Goal: Register for event/course

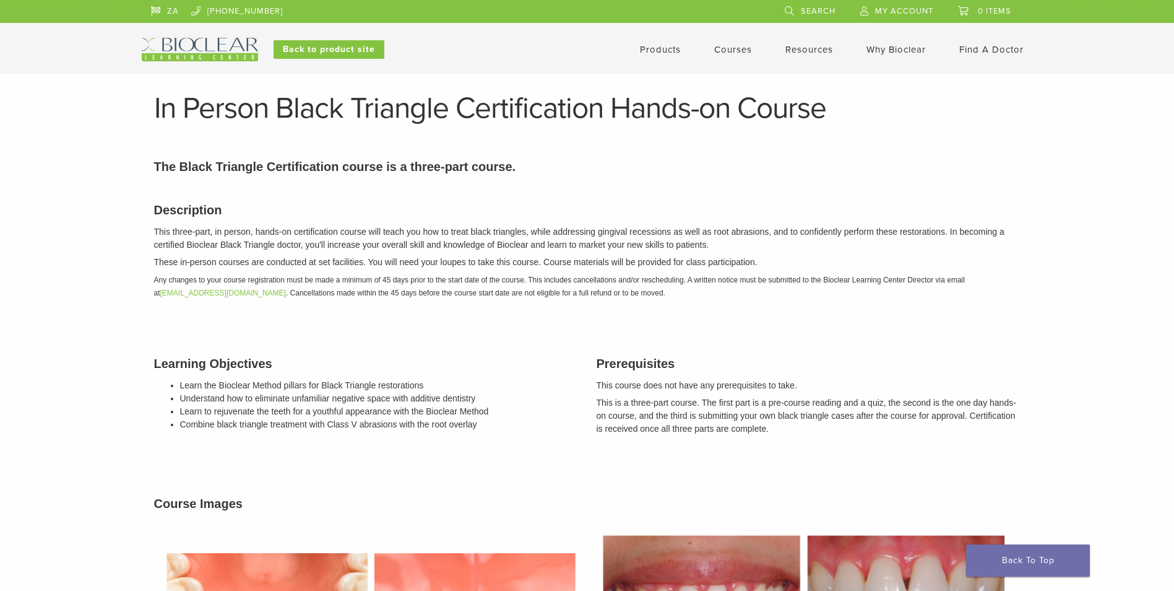
click at [724, 48] on link "Courses" at bounding box center [733, 49] width 38 height 11
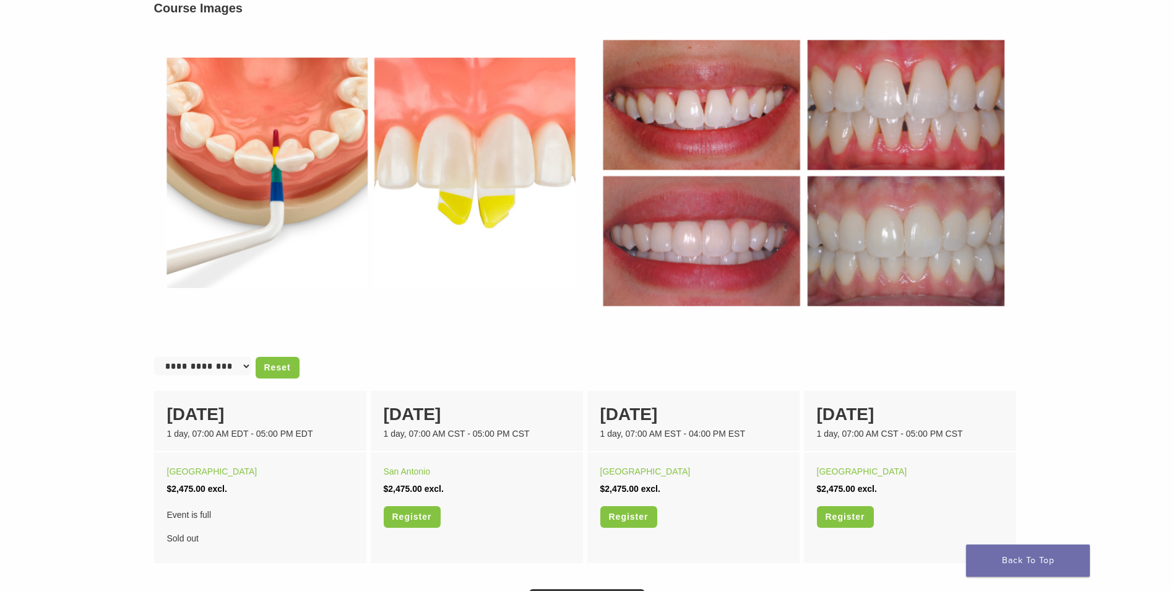
scroll to position [557, 0]
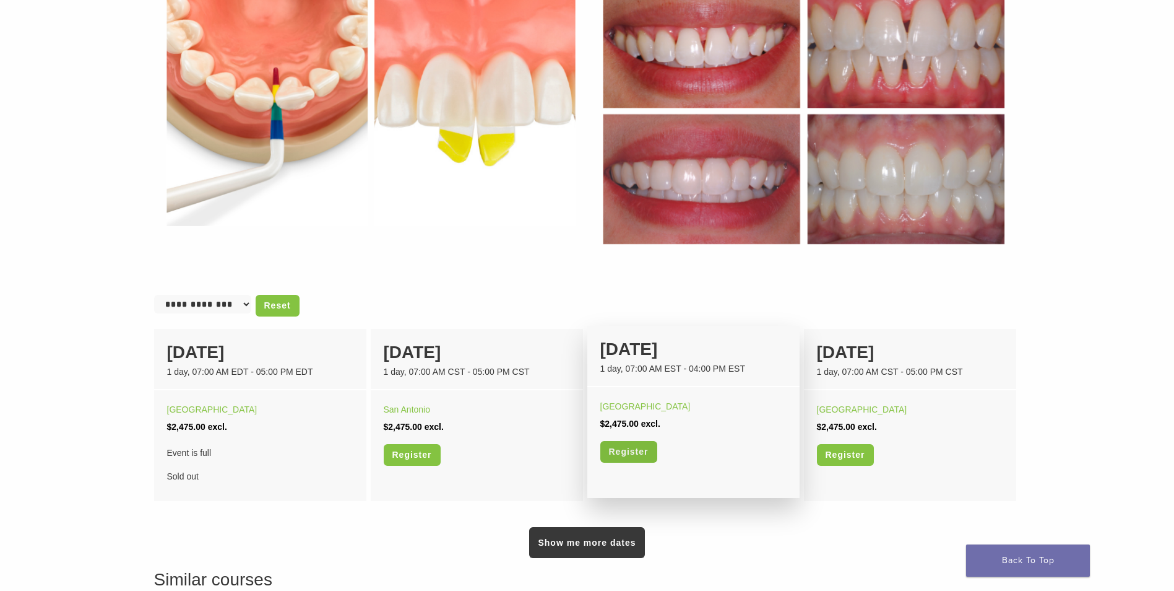
click at [631, 451] on link "Register" at bounding box center [628, 452] width 57 height 22
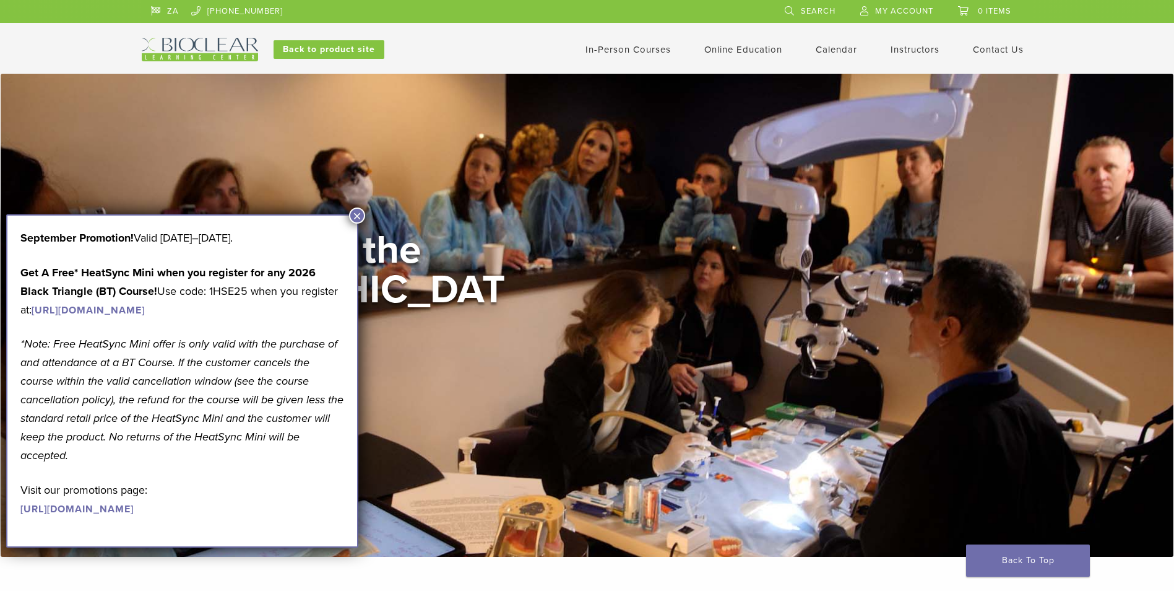
click at [535, 344] on div "Welcome to the Learning Center View Courses" at bounding box center [587, 315] width 891 height 170
click at [355, 213] on button "×" at bounding box center [357, 215] width 16 height 16
